Goal: Complete application form

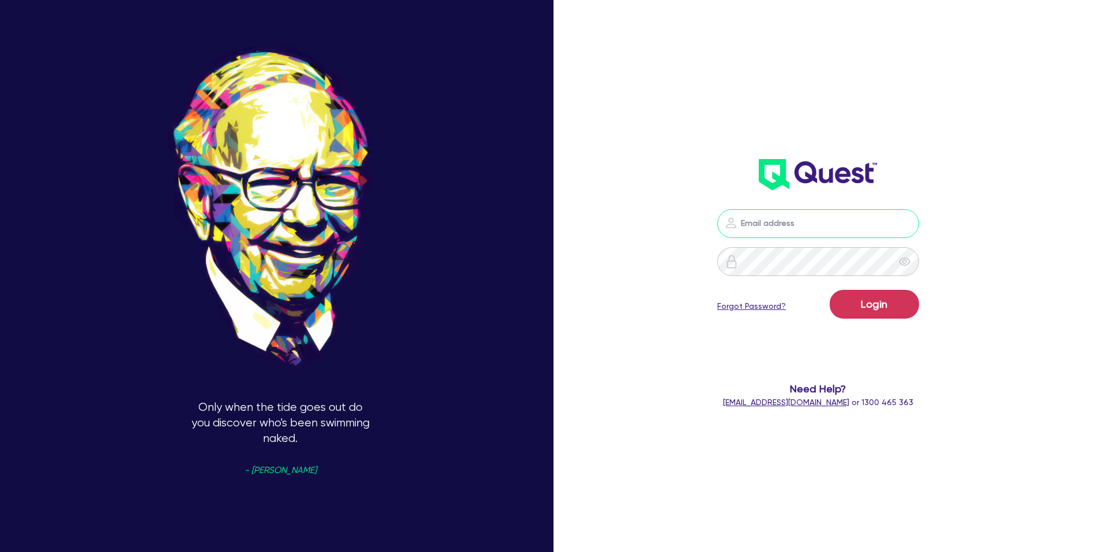
type input "[PERSON_NAME][EMAIL_ADDRESS][DOMAIN_NAME]"
click at [917, 309] on button "Login" at bounding box center [874, 304] width 89 height 29
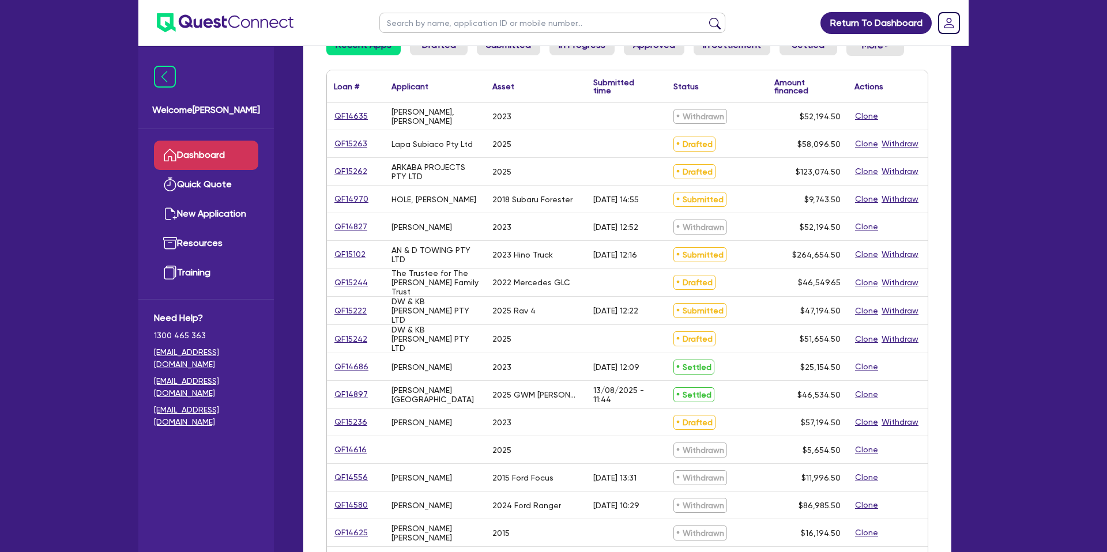
scroll to position [126, 0]
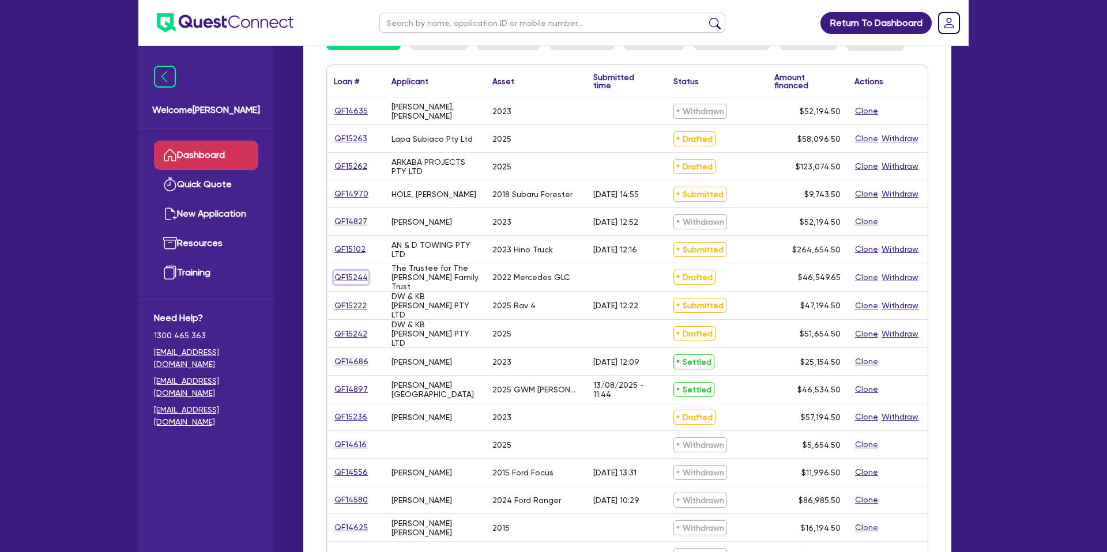
click at [360, 277] on link "QF15244" at bounding box center [351, 277] width 35 height 13
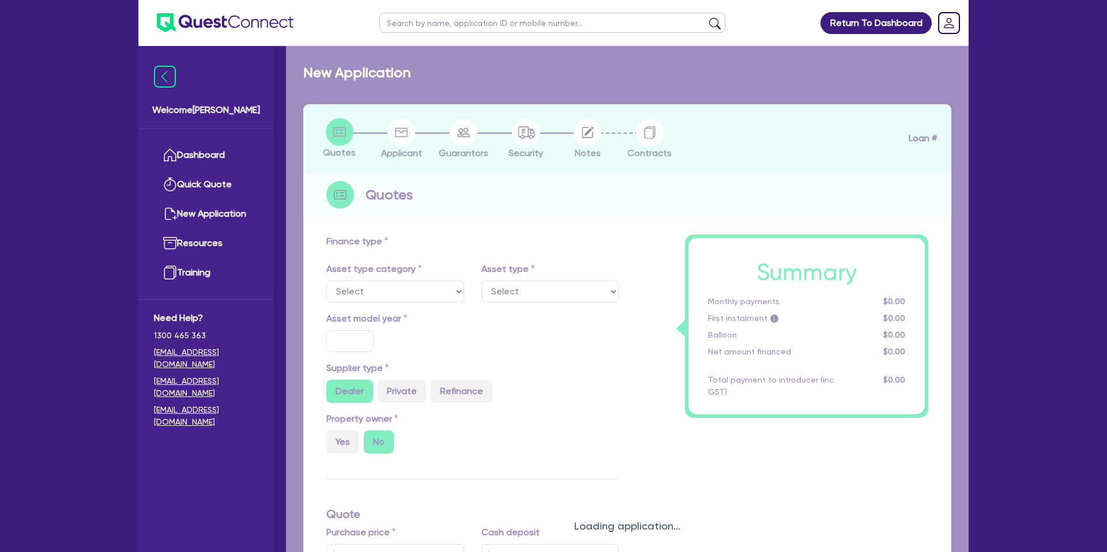
select select "CARS_AND_LIGHT_TRUCKS"
type input "2022"
radio input "true"
type input "74,990"
type input "30,183.85"
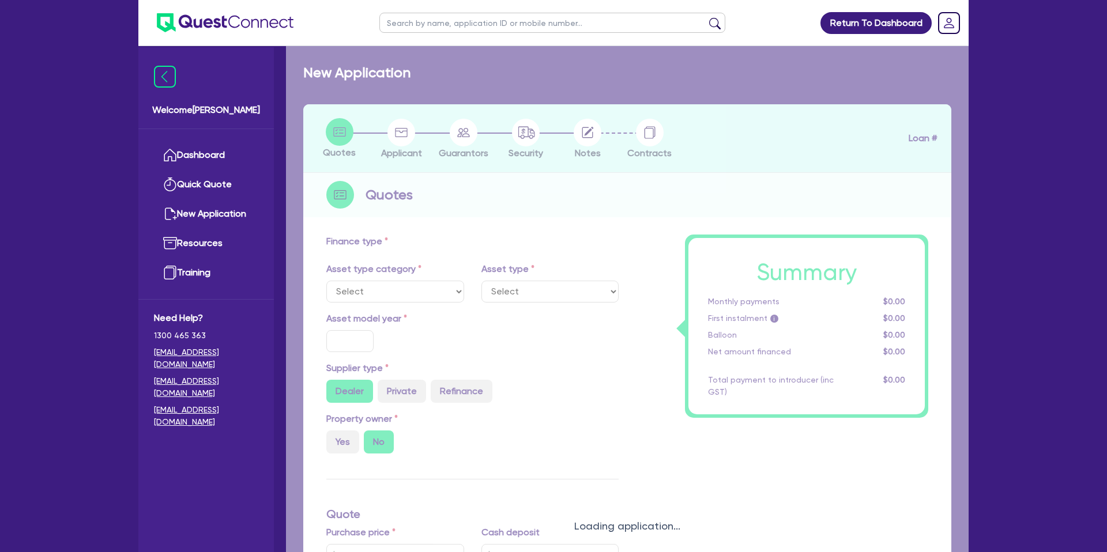
type input "8"
type input "3,723.97"
type input "7.49"
type input "990"
select select "PASSENGER_VEHICLES"
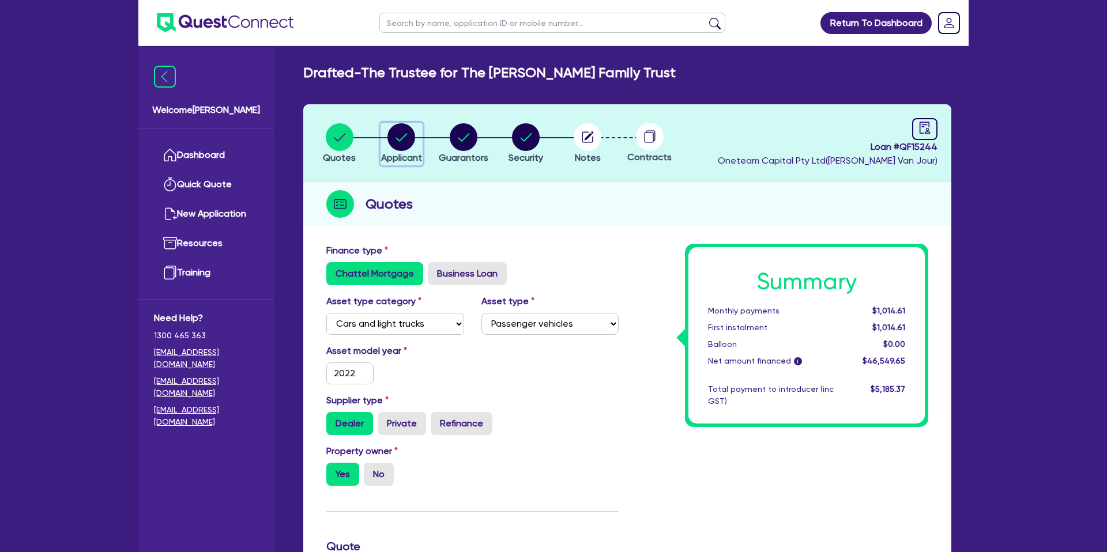
click at [416, 144] on div "button" at bounding box center [401, 137] width 41 height 28
select select "TRUST"
select select "INDIVIDUAL"
select select "MANUFACTURING"
select select "BEVERAGES"
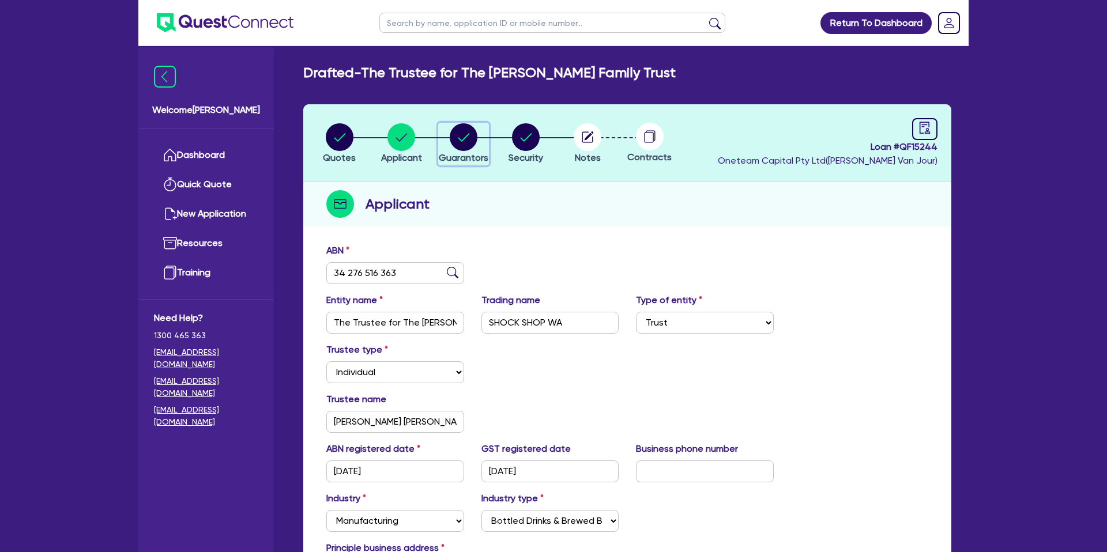
click at [472, 140] on circle "button" at bounding box center [464, 137] width 28 height 28
select select "MRS"
select select "WA"
select select "MARRIED"
select select "PROPERTY"
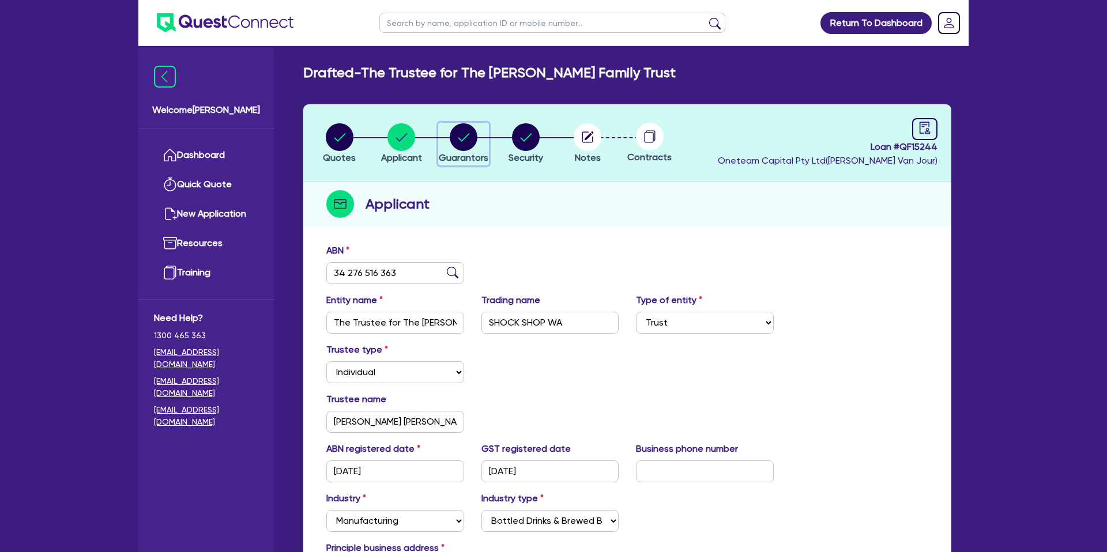
select select "CASH"
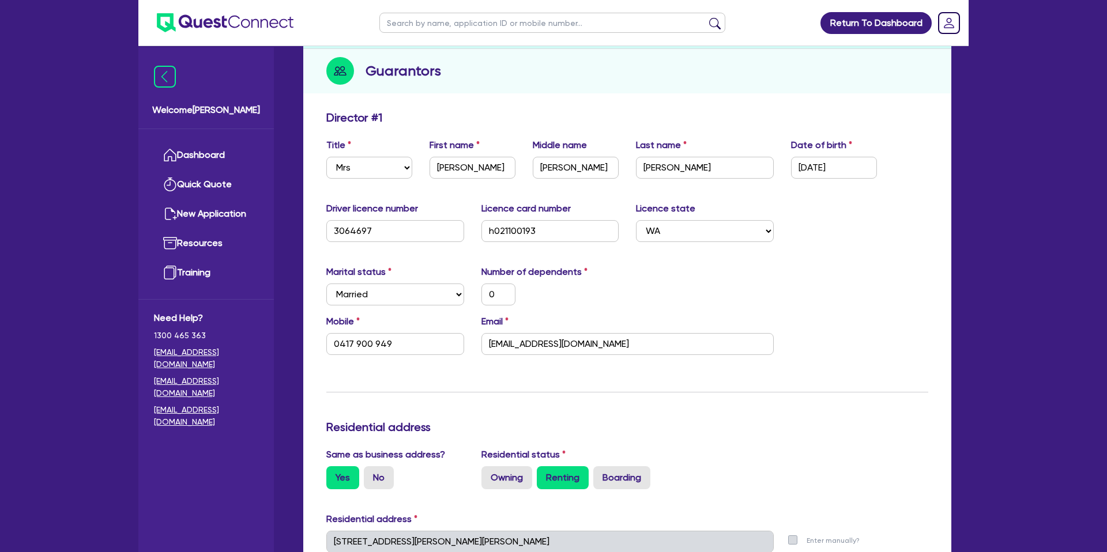
scroll to position [134, 0]
click at [795, 293] on div "Marital status Select [DEMOGRAPHIC_DATA] Married De Facto / Partner Number of d…" at bounding box center [627, 290] width 619 height 50
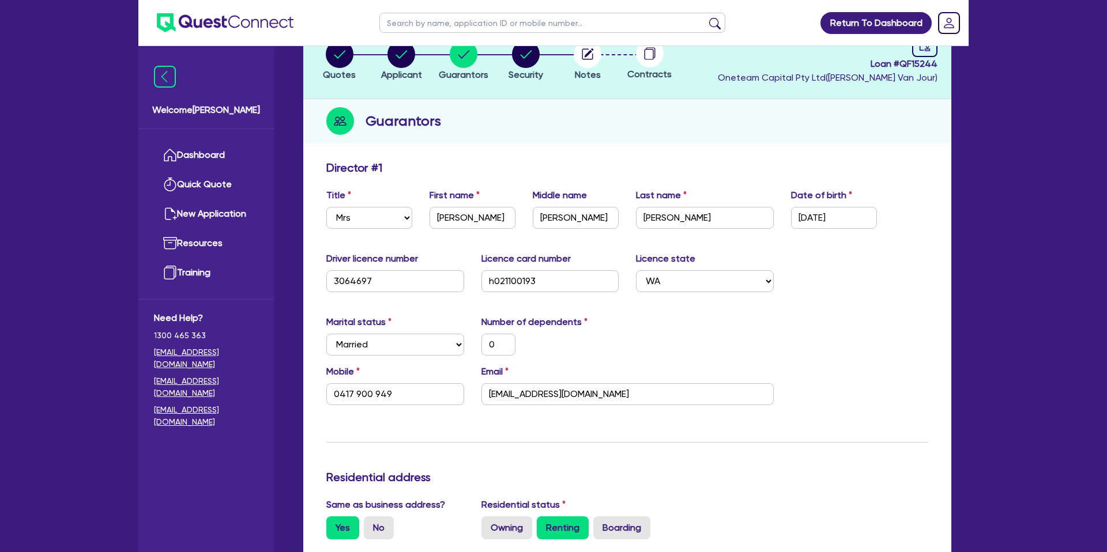
scroll to position [0, 0]
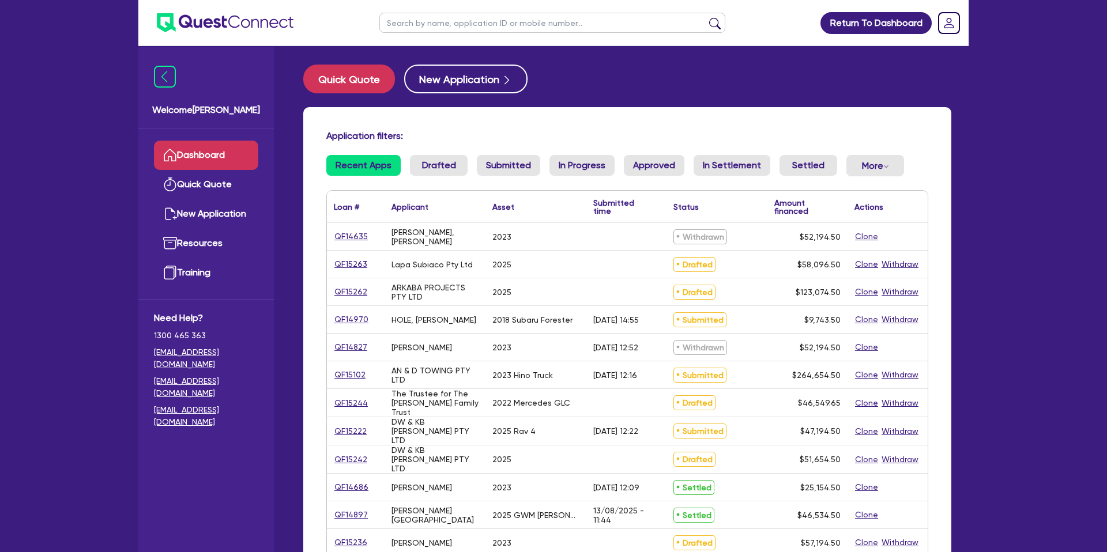
click at [484, 23] on input "text" at bounding box center [552, 23] width 346 height 20
type input "ash"
click at [706, 17] on button "submit" at bounding box center [715, 25] width 18 height 16
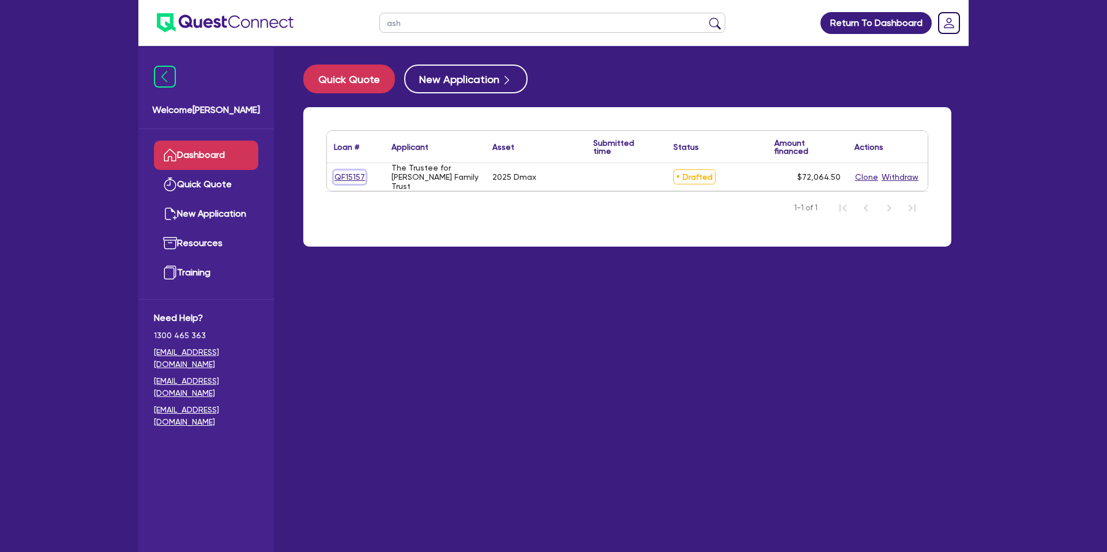
click at [356, 172] on link "QF15157" at bounding box center [350, 177] width 32 height 13
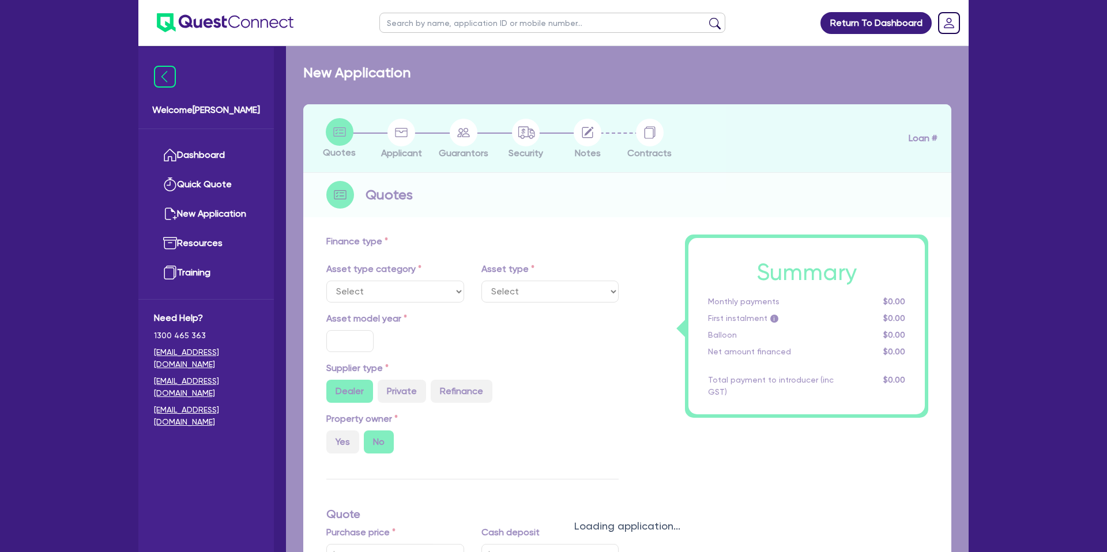
select select "CARS_AND_LIGHT_TRUCKS"
type input "2025"
radio input "true"
type input "69,990"
type input "1,000"
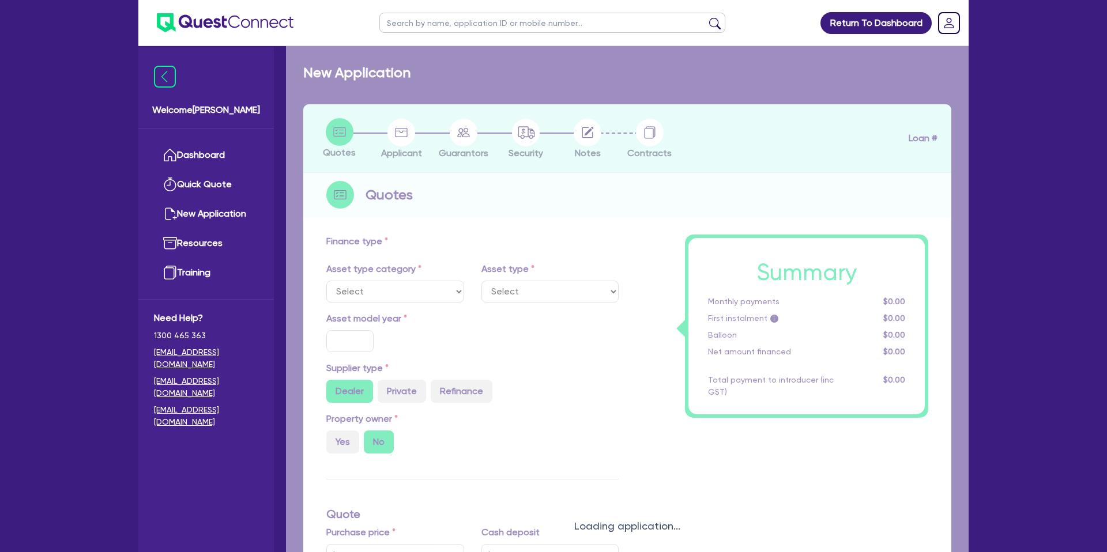
type input "7.15"
type input "2,200"
select select "PASSENGER_VEHICLES"
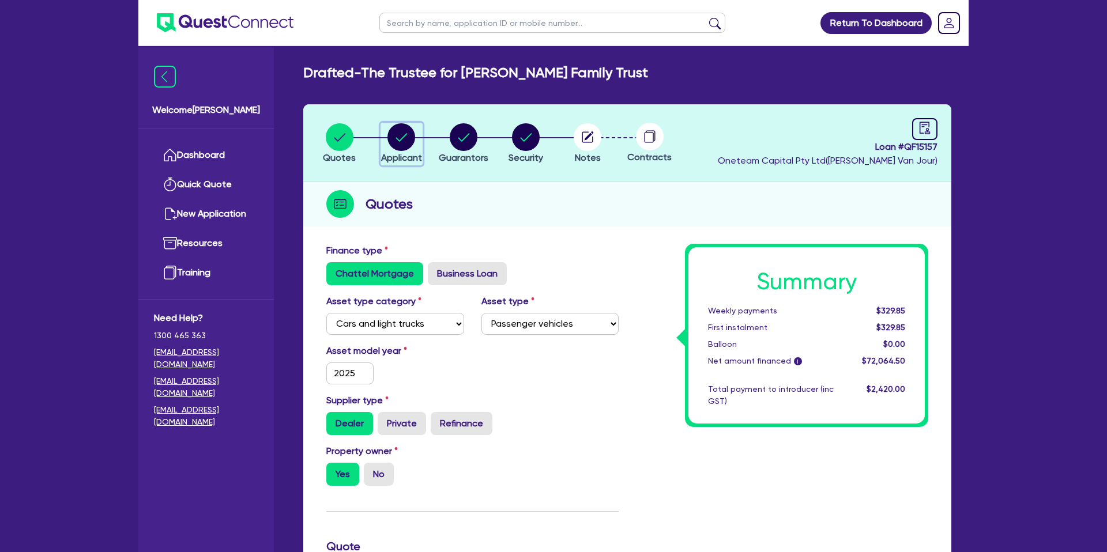
click at [394, 133] on circle "button" at bounding box center [402, 137] width 28 height 28
select select "TRUST"
select select "COMPANY"
select select "BUILDING_CONSTRUCTION"
select select "TRADES_SERVICES_CONSUMERS"
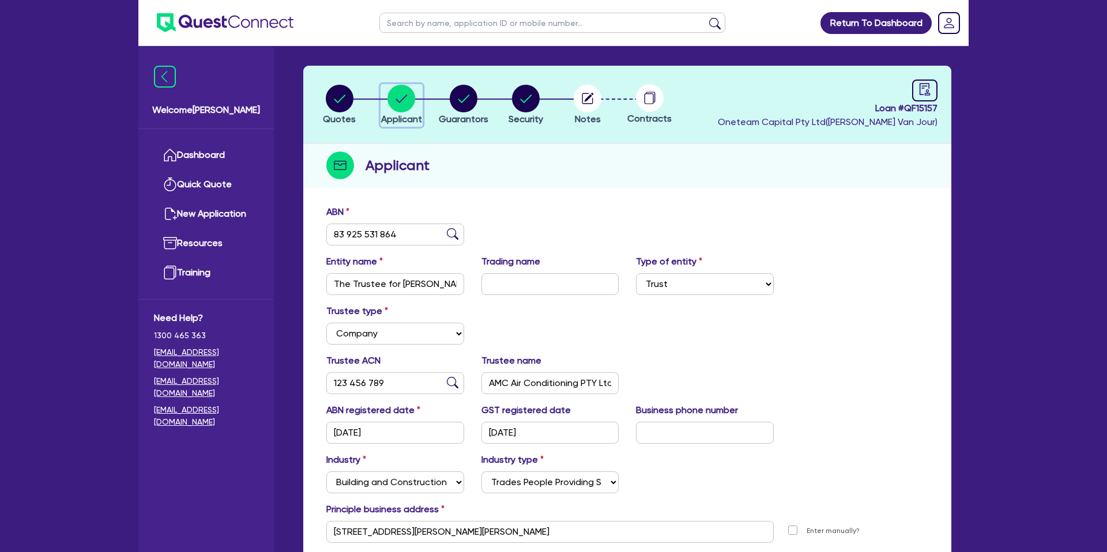
scroll to position [37, 0]
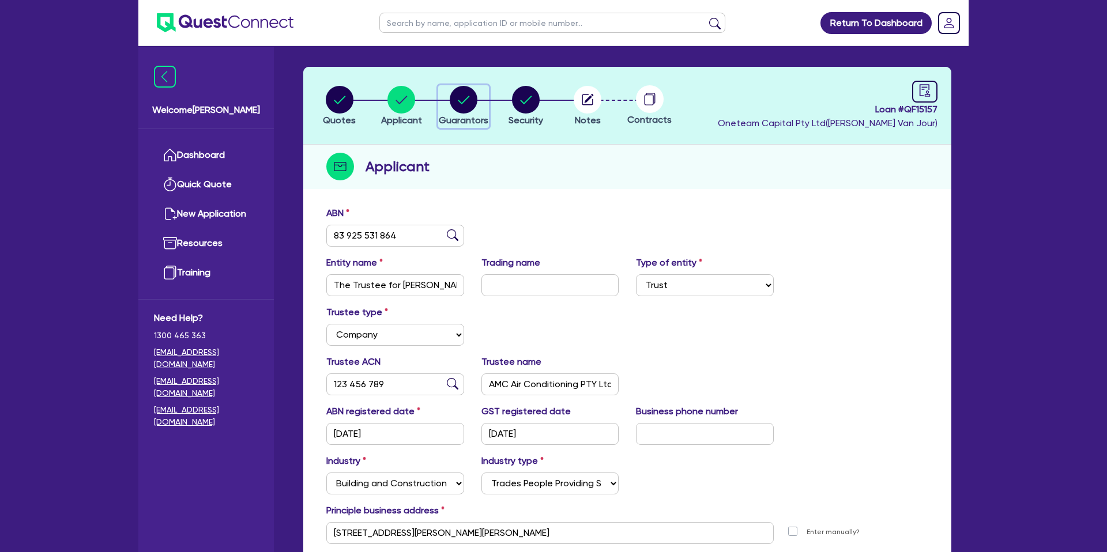
click at [469, 96] on icon "button" at bounding box center [464, 100] width 12 height 8
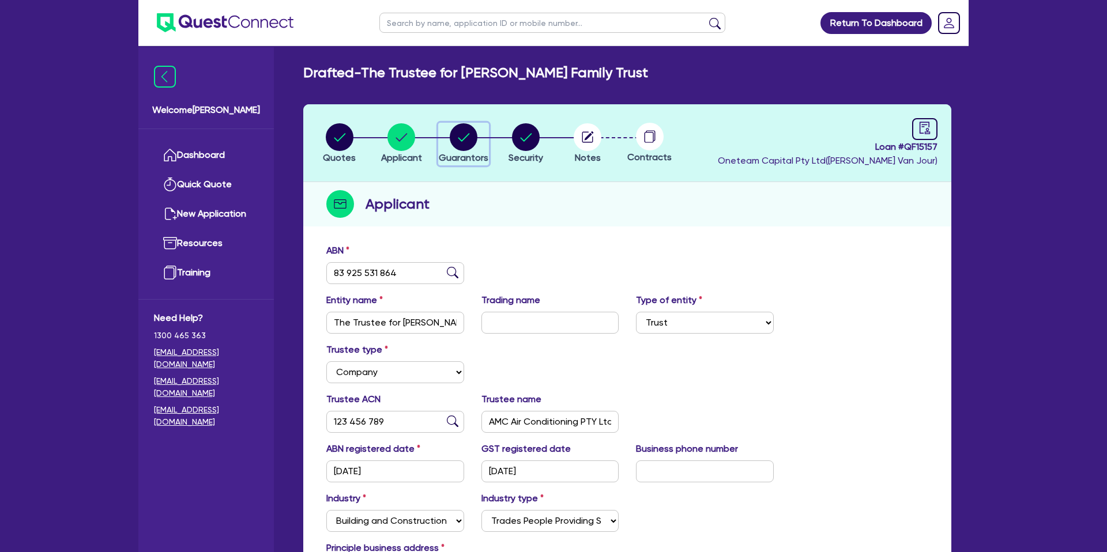
select select "MR"
select select "WA"
select select "SINGLE"
select select "PROPERTY"
select select "CASH"
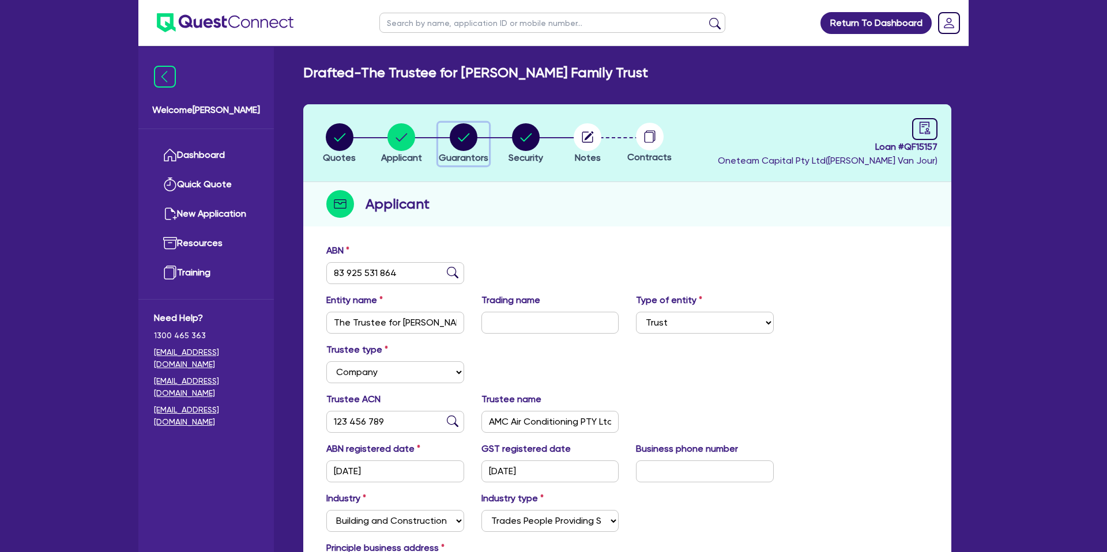
select select "MORTGAGE"
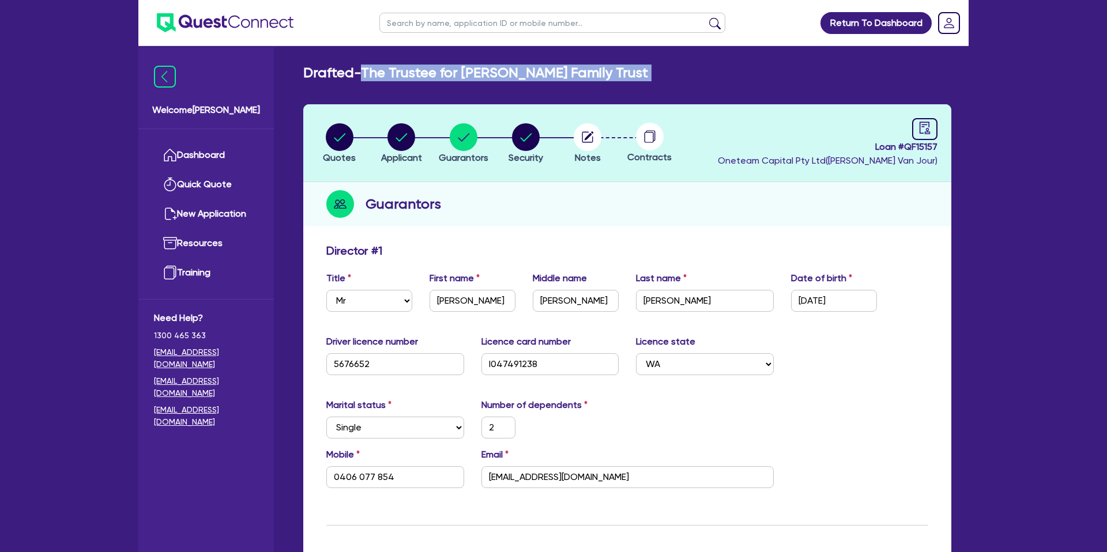
drag, startPoint x: 370, startPoint y: 74, endPoint x: 609, endPoint y: 95, distance: 240.2
copy div "The Trustee for Carter Family Trust Quotes Applicant Guarantors Security Notes"
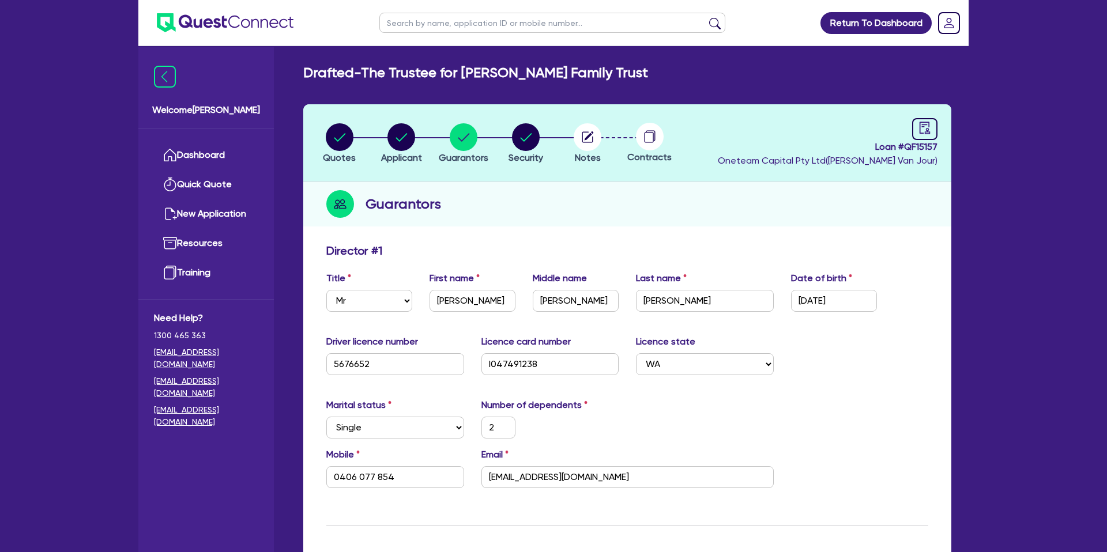
click at [458, 20] on input "text" at bounding box center [552, 23] width 346 height 20
type input "Gerard"
click button "submit" at bounding box center [715, 25] width 18 height 16
